Goal: Navigation & Orientation: Find specific page/section

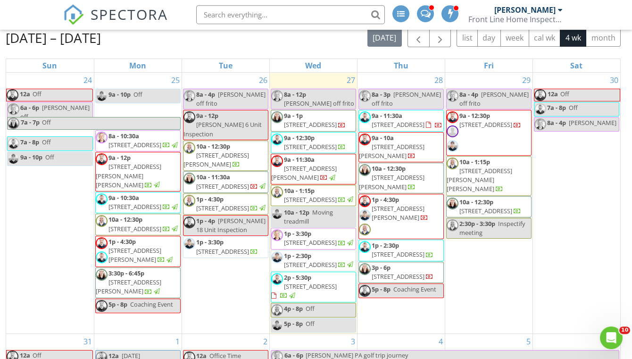
scroll to position [95, 0]
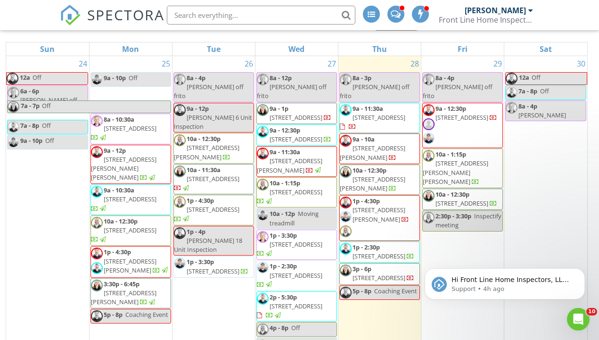
click at [393, 209] on span "1p - 4:30p 2110 Charles Ln, Akron 44333" at bounding box center [380, 218] width 80 height 43
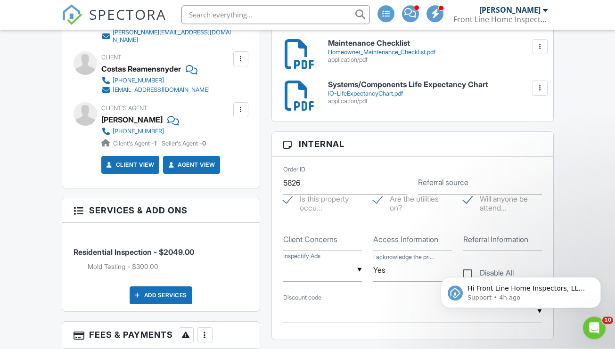
scroll to position [514, 0]
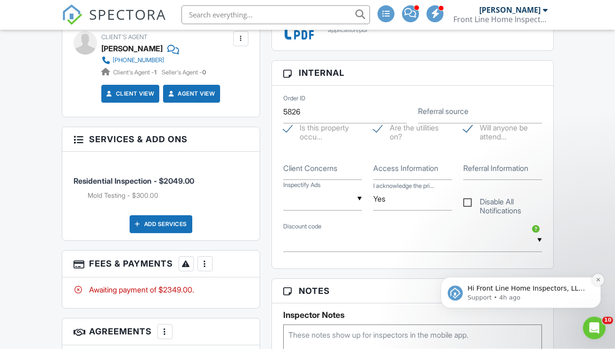
click at [600, 281] on icon "Dismiss notification" at bounding box center [598, 279] width 5 height 5
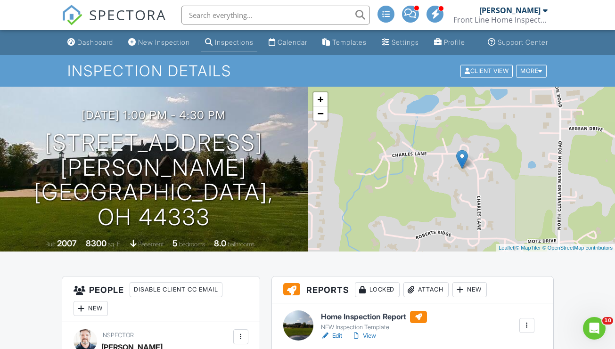
scroll to position [0, 0]
click at [278, 46] on div "Calendar" at bounding box center [293, 42] width 30 height 8
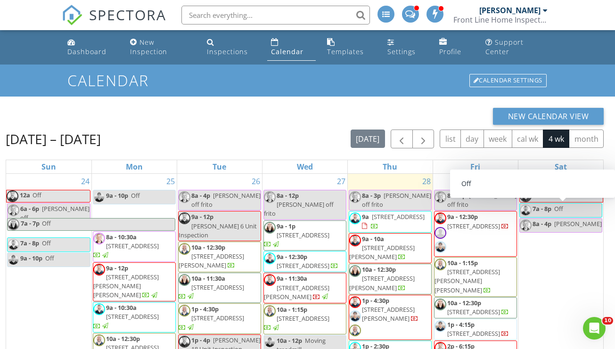
scroll to position [155, 0]
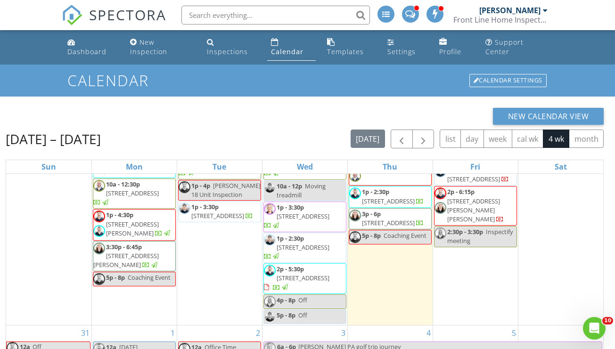
click at [472, 202] on span "322 Simon Rd, Hudson 44236" at bounding box center [473, 210] width 53 height 26
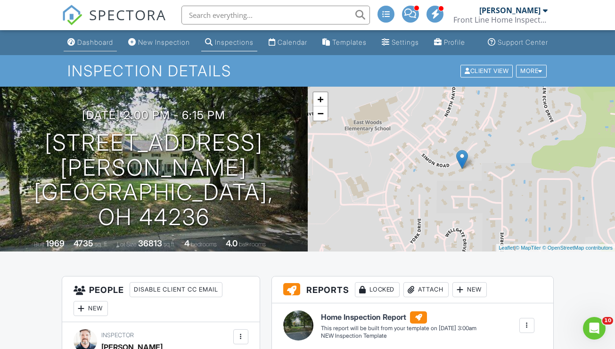
click at [86, 46] on div "Dashboard" at bounding box center [95, 42] width 36 height 8
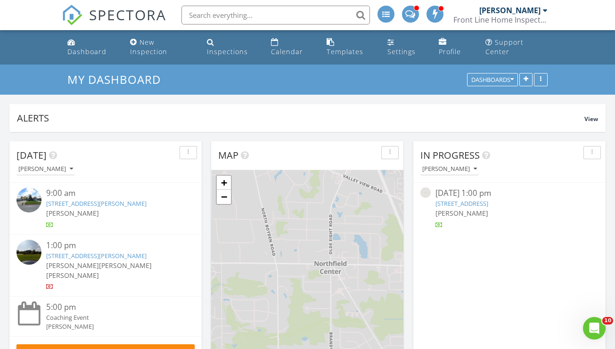
scroll to position [764, 616]
